Goal: Task Accomplishment & Management: Manage account settings

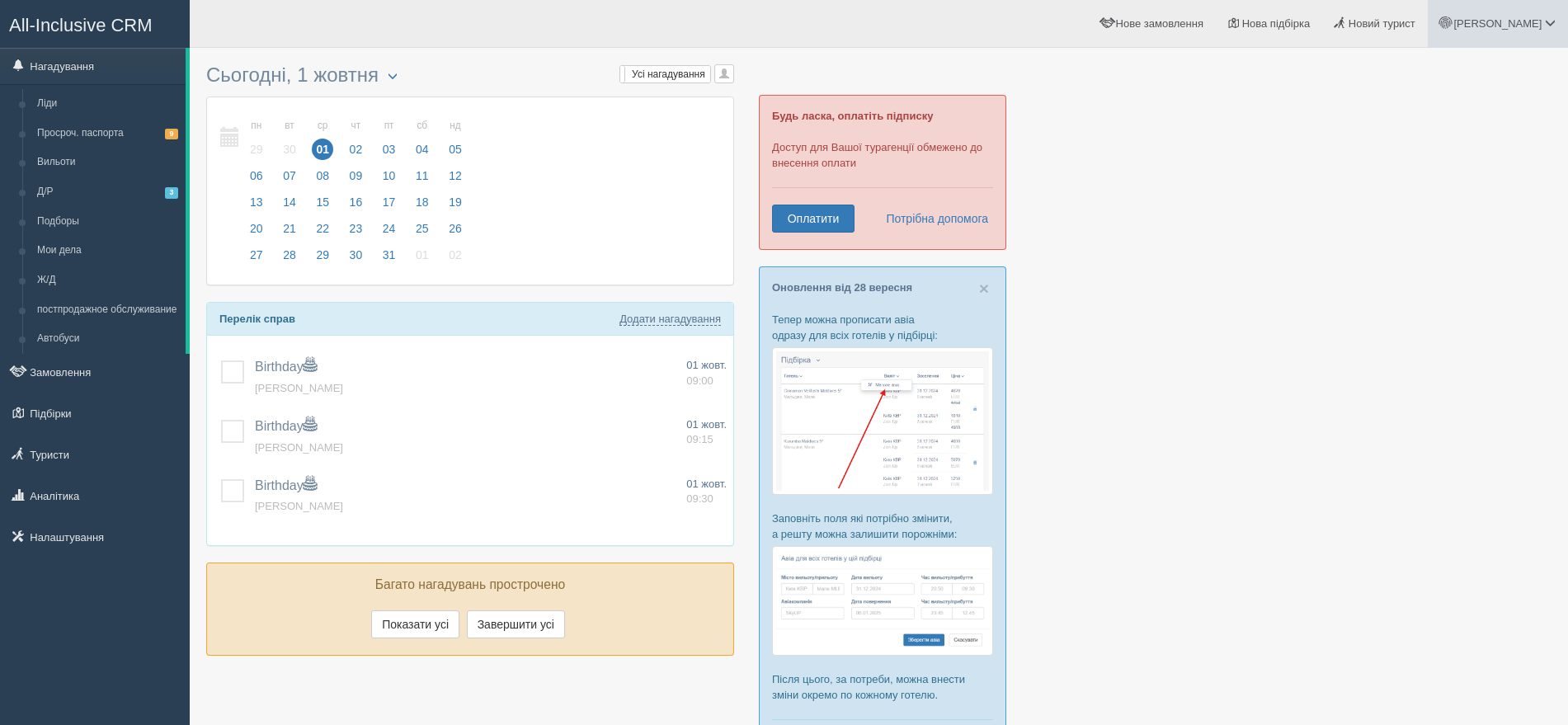
click at [1525, 18] on span "[PERSON_NAME]" at bounding box center [1497, 24] width 88 height 12
click at [1469, 69] on span "Мій профіль" at bounding box center [1451, 73] width 61 height 12
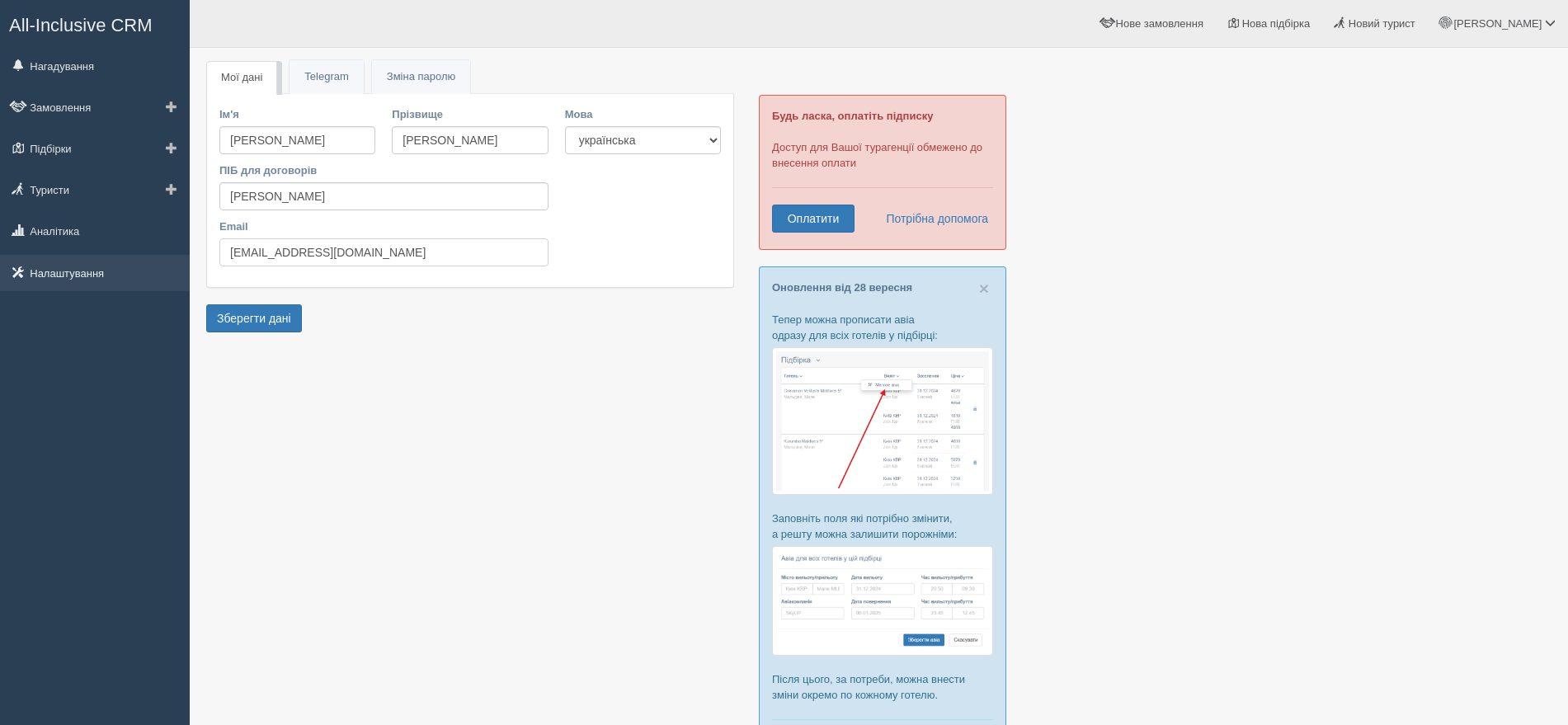
drag, startPoint x: 375, startPoint y: 249, endPoint x: 178, endPoint y: 256, distance: 197.1
click at [178, 256] on div "All-Inclusive CRM Нагадування Замовлення Підбірки" at bounding box center [784, 427] width 1568 height 853
click at [1522, 25] on span "[PERSON_NAME]" at bounding box center [1497, 24] width 88 height 12
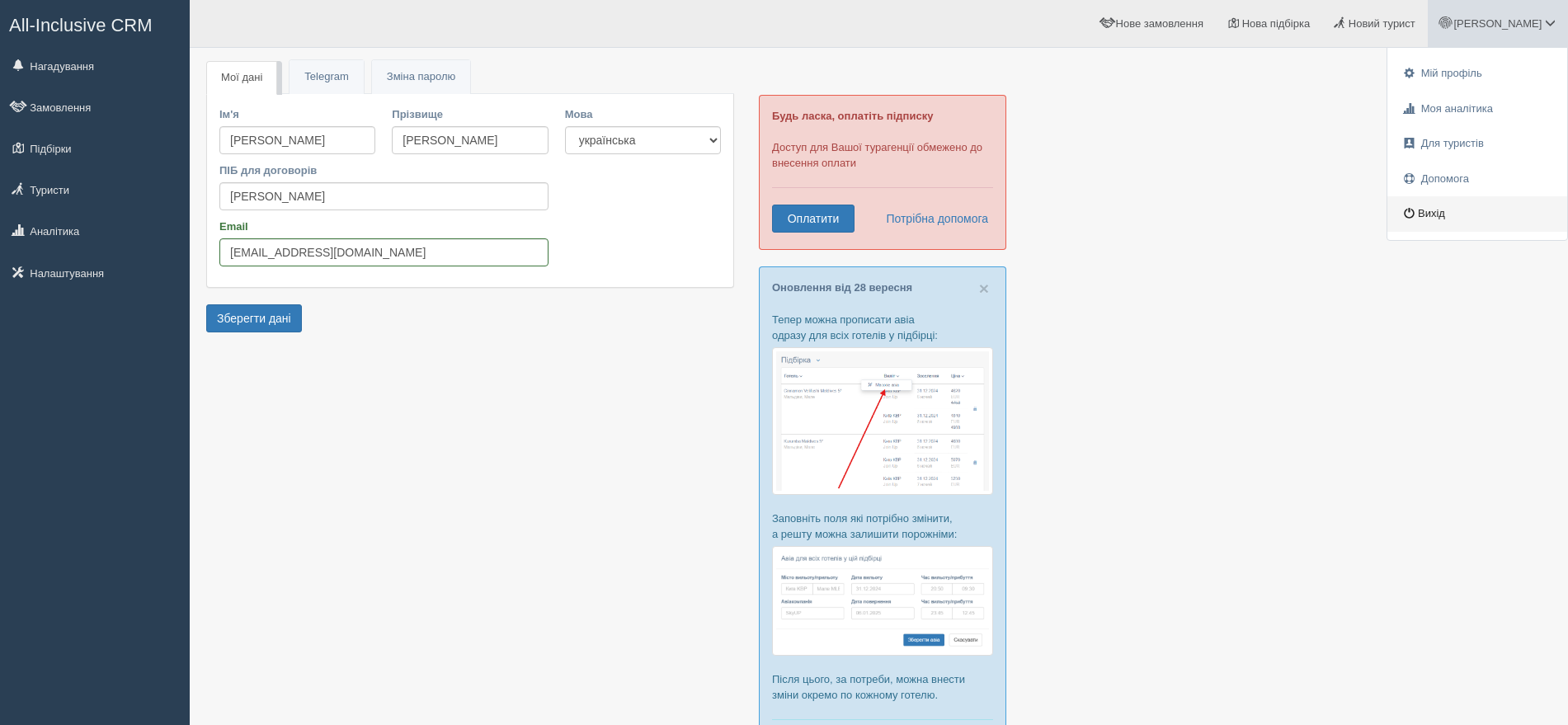
click at [1418, 211] on link "Вихід" at bounding box center [1477, 214] width 179 height 35
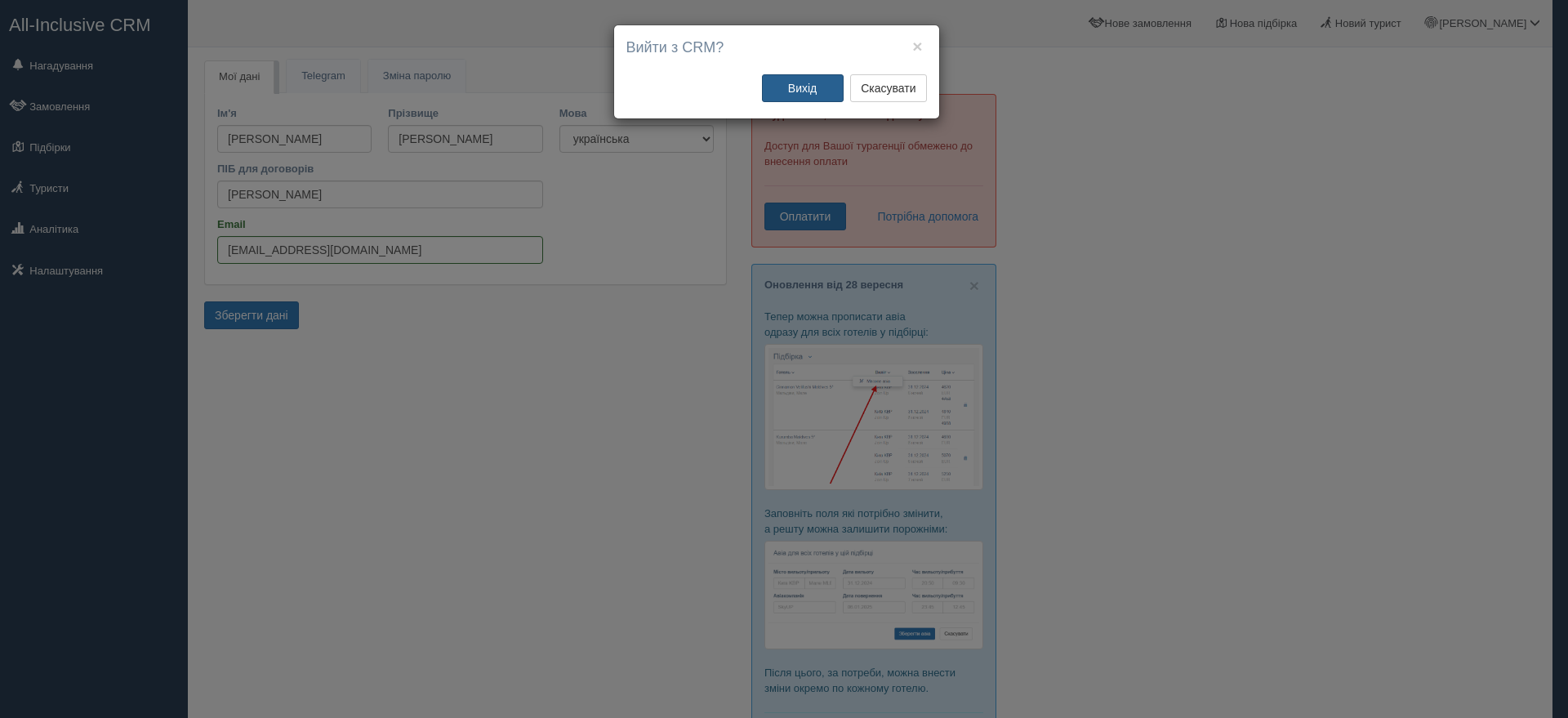
click at [795, 91] on button "Вихід" at bounding box center [803, 88] width 82 height 28
